Goal: Task Accomplishment & Management: Manage account settings

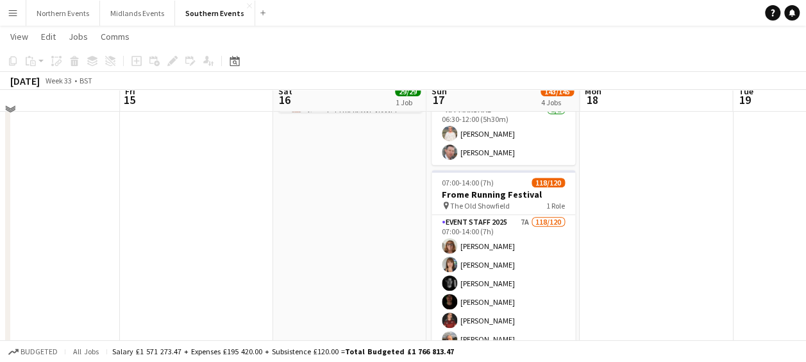
scroll to position [231, 0]
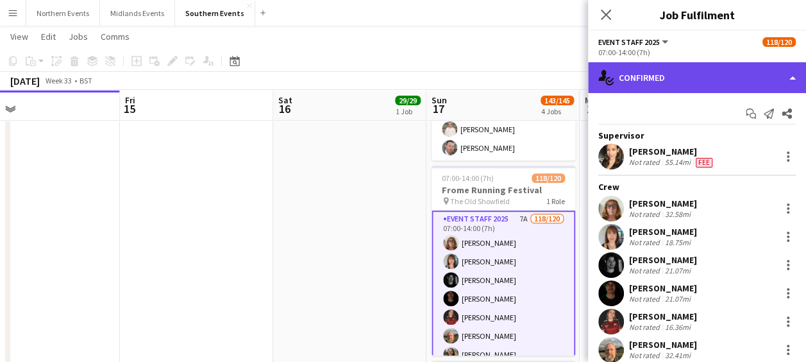
click at [684, 81] on div "single-neutral-actions-check-2 Confirmed" at bounding box center [697, 77] width 218 height 31
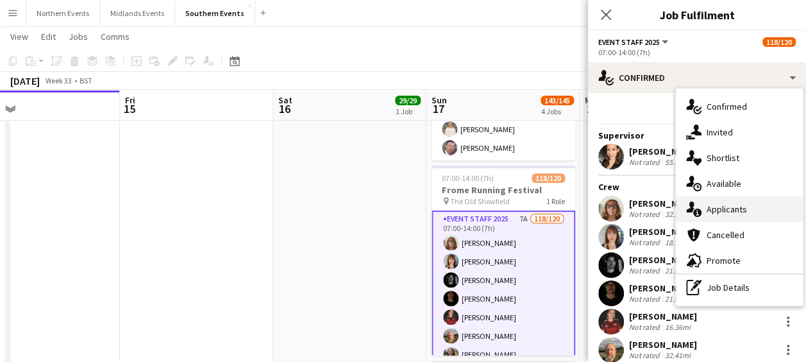
click at [718, 202] on div "single-neutral-actions-information Applicants" at bounding box center [739, 209] width 127 height 26
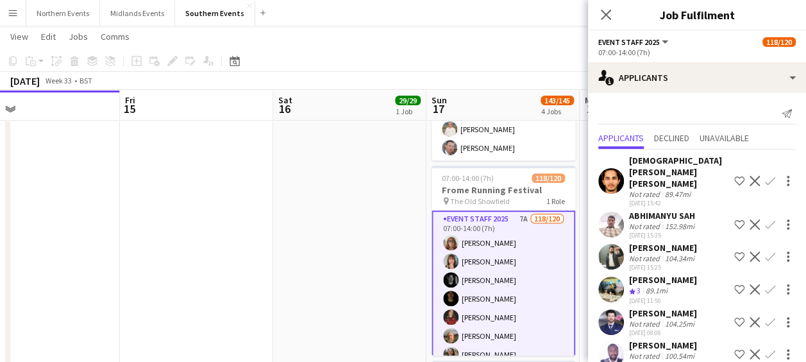
scroll to position [39, 0]
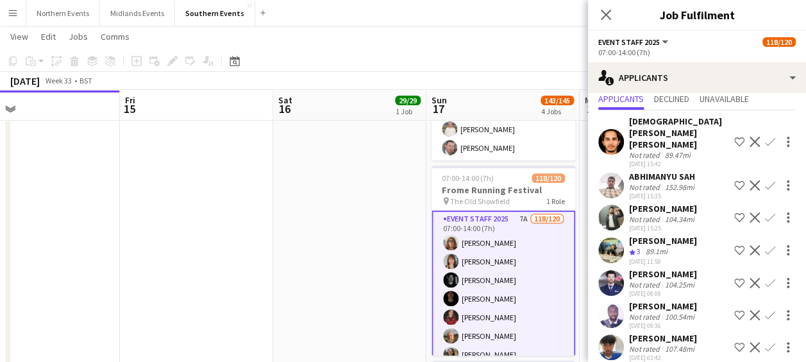
click at [271, 246] on app-date-cell at bounding box center [196, 245] width 153 height 665
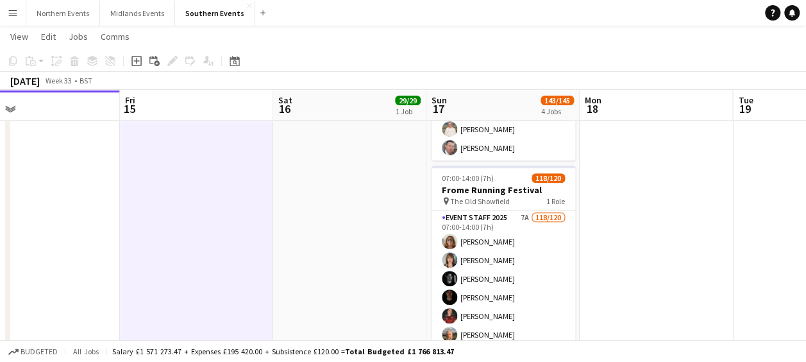
click at [12, 10] on app-icon "Menu" at bounding box center [13, 13] width 10 height 10
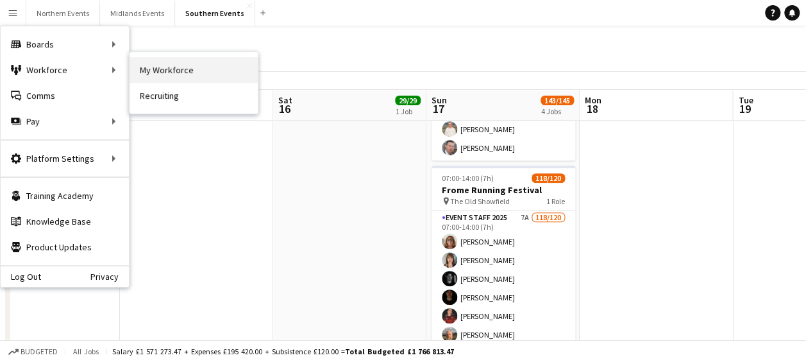
click at [146, 64] on link "My Workforce" at bounding box center [194, 70] width 128 height 26
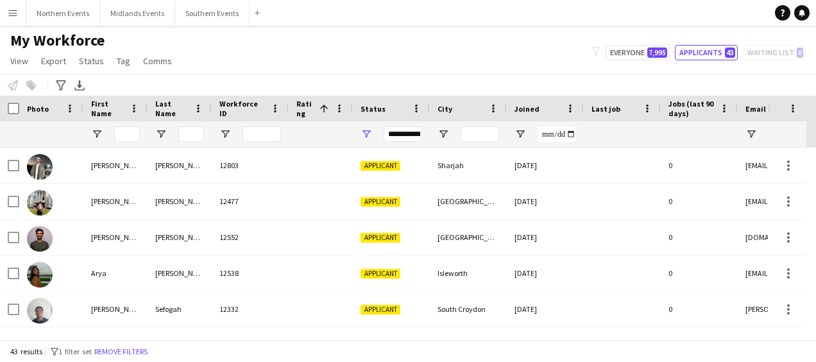
click at [702, 43] on div "My Workforce View Views Default view New view Update view Delete view Edit name…" at bounding box center [408, 53] width 816 height 44
click at [706, 52] on button "Applicants 43" at bounding box center [706, 52] width 63 height 15
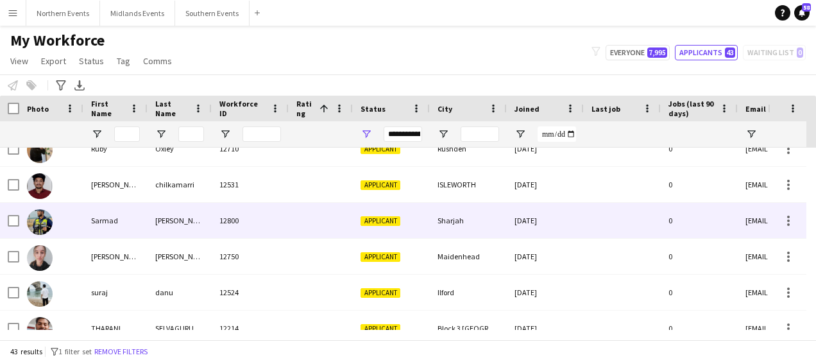
drag, startPoint x: 469, startPoint y: 232, endPoint x: 475, endPoint y: 172, distance: 59.9
